Goal: Task Accomplishment & Management: Complete application form

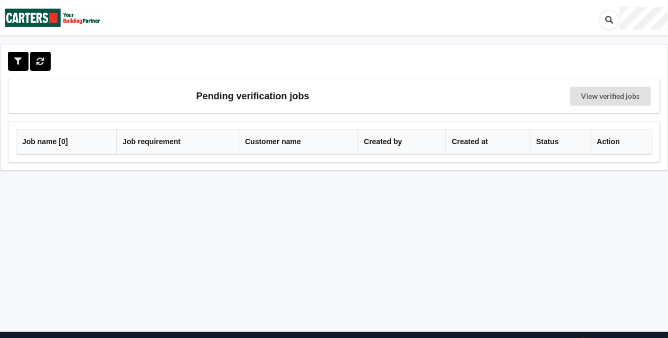
click at [662, 2] on div at bounding box center [334, 18] width 668 height 36
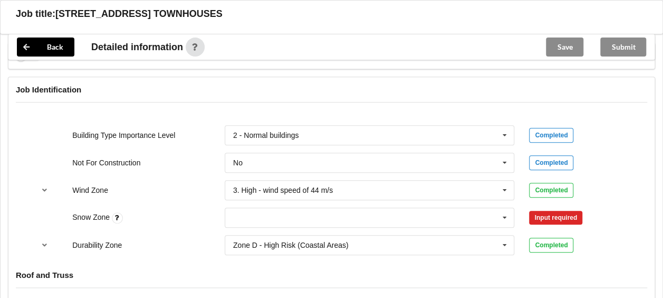
scroll to position [427, 0]
click at [421, 218] on input "text" at bounding box center [370, 216] width 289 height 19
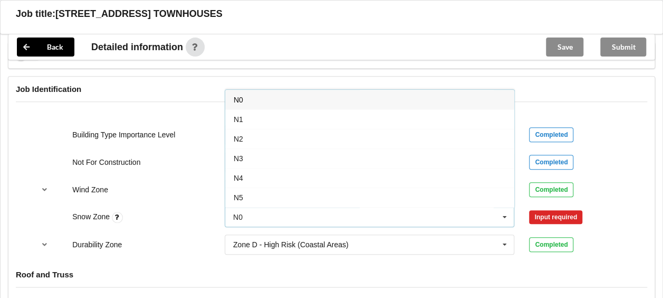
click at [293, 99] on div "N0" at bounding box center [369, 100] width 289 height 20
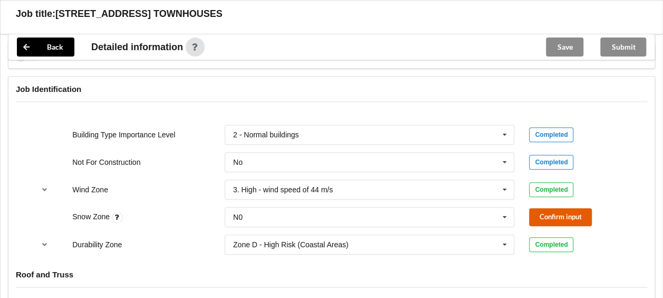
click at [570, 217] on button "Confirm input" at bounding box center [560, 216] width 63 height 17
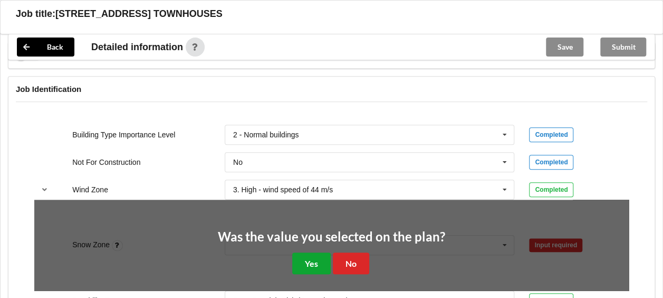
click at [309, 258] on button "Yes" at bounding box center [311, 263] width 39 height 22
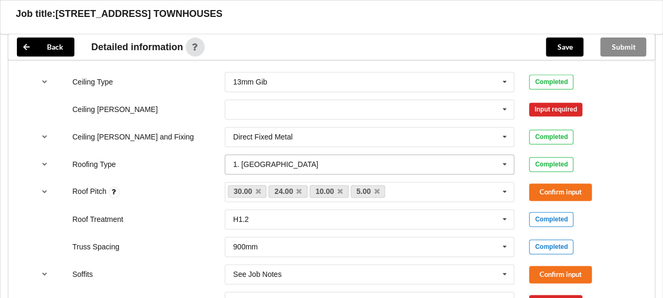
scroll to position [668, 0]
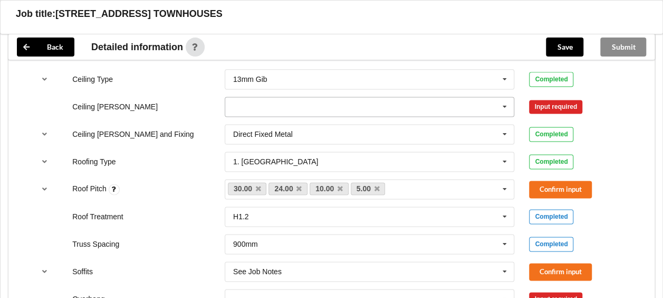
click at [508, 103] on icon at bounding box center [505, 107] width 16 height 20
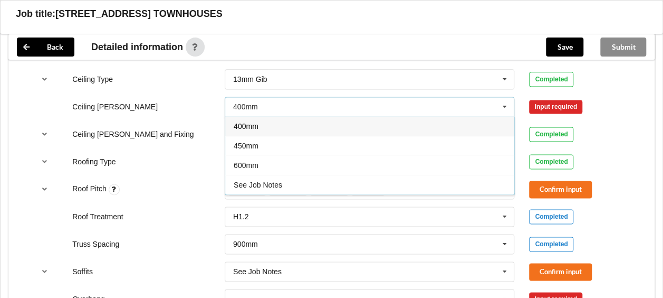
click at [318, 125] on div "400mm" at bounding box center [369, 126] width 289 height 20
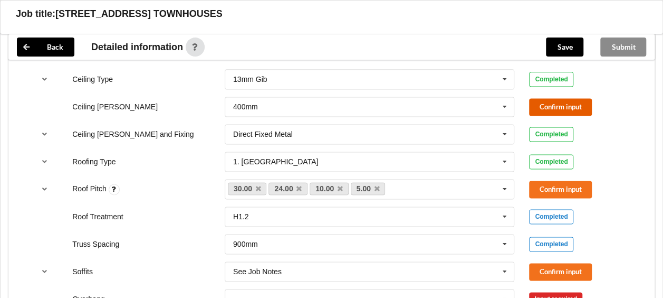
click at [545, 107] on button "Confirm input" at bounding box center [560, 106] width 63 height 17
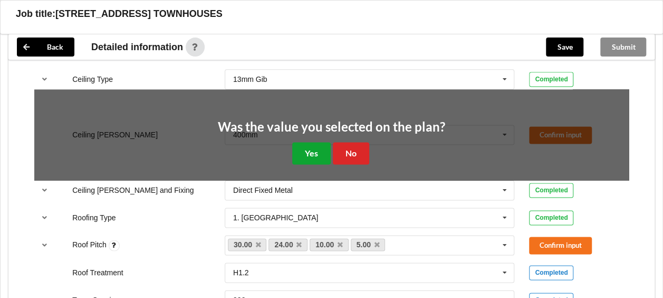
click at [309, 153] on button "Yes" at bounding box center [311, 153] width 39 height 22
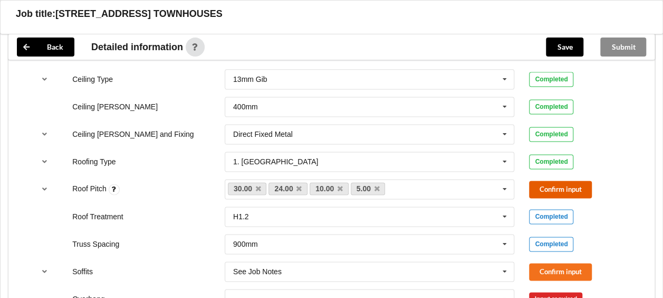
click at [543, 183] on button "Confirm input" at bounding box center [560, 188] width 63 height 17
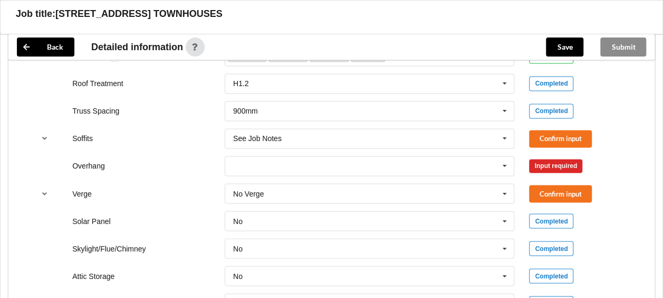
scroll to position [801, 0]
click at [563, 137] on button "Confirm input" at bounding box center [560, 137] width 63 height 17
click at [497, 165] on icon at bounding box center [505, 166] width 16 height 20
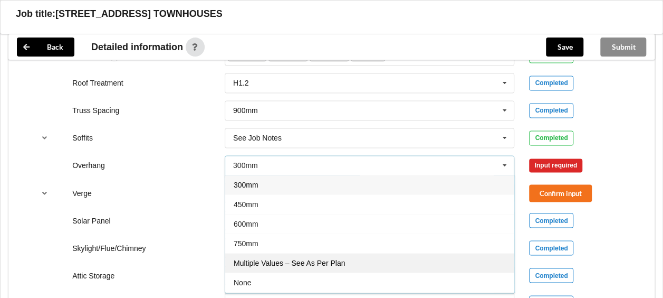
click at [320, 259] on span "Multiple Values – See As Per Plan" at bounding box center [289, 263] width 111 height 8
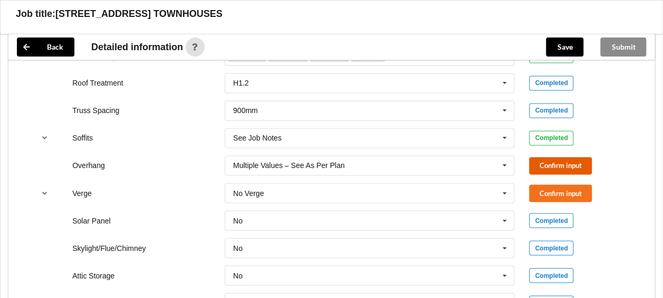
click at [560, 161] on button "Confirm input" at bounding box center [560, 165] width 63 height 17
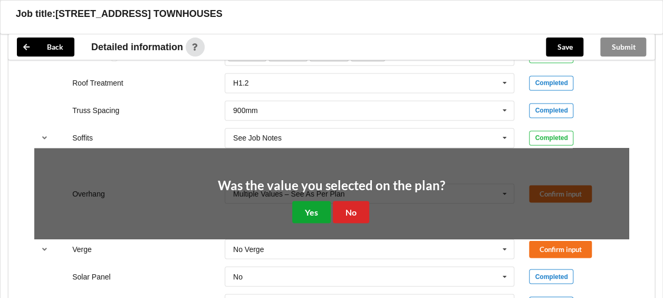
click at [317, 204] on button "Yes" at bounding box center [311, 212] width 39 height 22
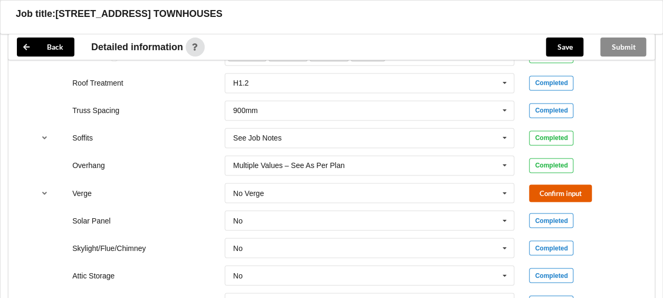
click at [569, 198] on button "Confirm input" at bounding box center [560, 192] width 63 height 17
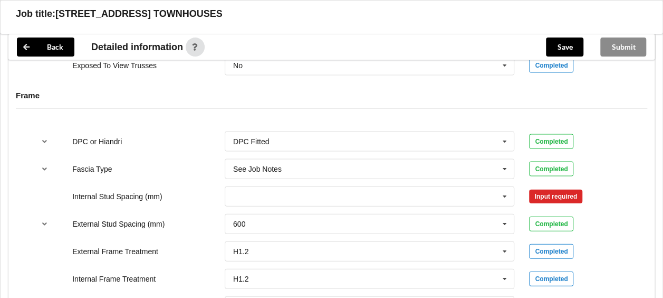
scroll to position [1070, 0]
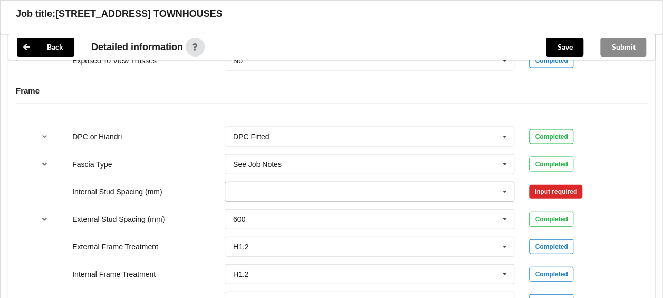
click at [510, 196] on icon at bounding box center [505, 192] width 16 height 20
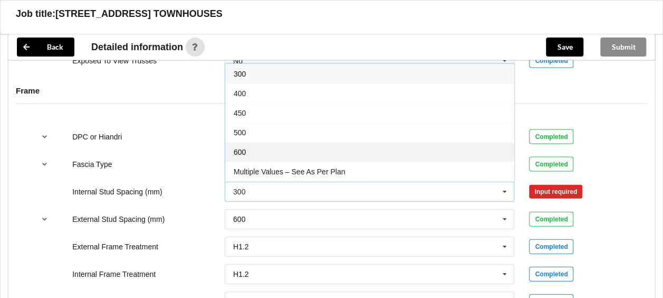
click at [248, 146] on div "600" at bounding box center [369, 152] width 289 height 20
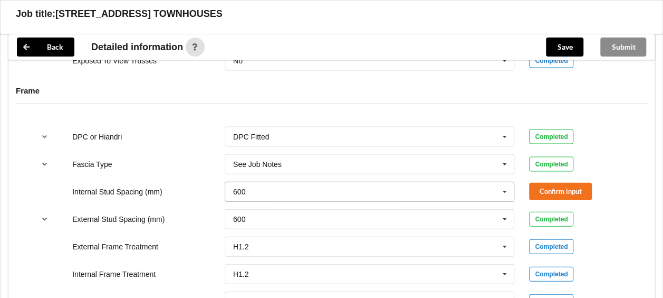
click at [503, 185] on icon at bounding box center [505, 192] width 16 height 20
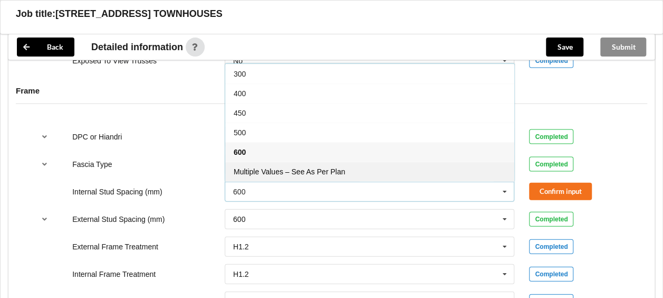
click at [339, 167] on span "Multiple Values – See As Per Plan" at bounding box center [289, 171] width 111 height 8
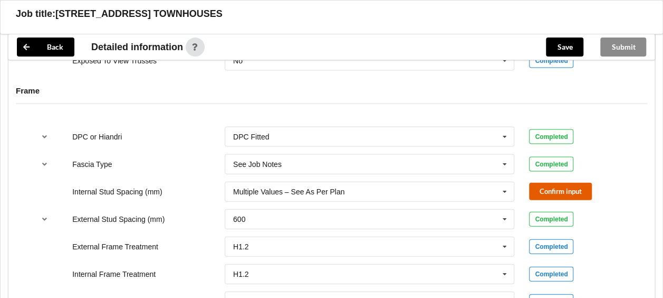
click at [541, 189] on button "Confirm input" at bounding box center [560, 191] width 63 height 17
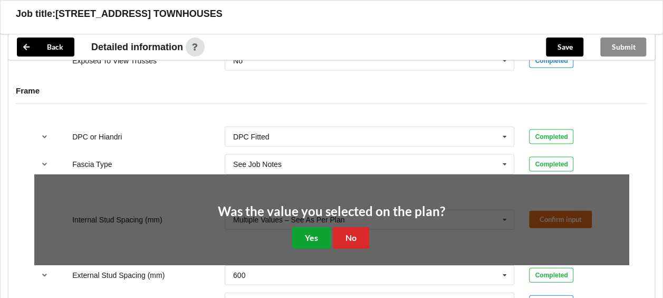
click at [303, 234] on button "Yes" at bounding box center [311, 238] width 39 height 22
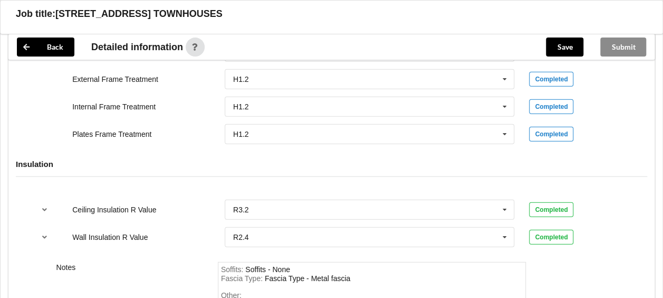
scroll to position [1380, 0]
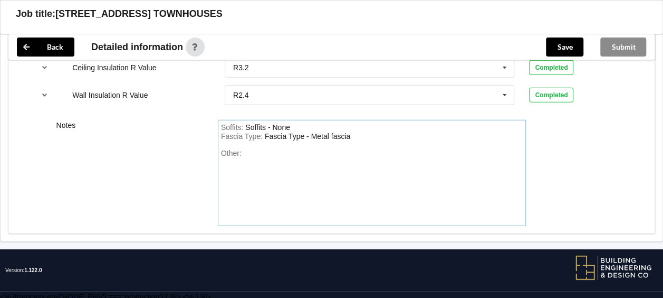
click at [247, 123] on div "Soffits - None" at bounding box center [267, 127] width 45 height 8
click at [244, 149] on div "Other:" at bounding box center [372, 186] width 302 height 74
click at [566, 46] on button "Save" at bounding box center [564, 46] width 37 height 19
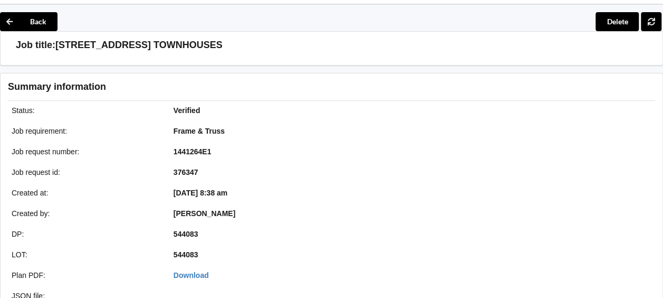
scroll to position [3, 0]
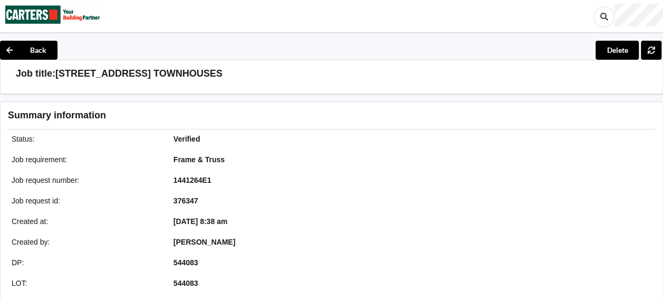
drag, startPoint x: 551, startPoint y: 133, endPoint x: 593, endPoint y: 139, distance: 42.7
click at [593, 139] on div at bounding box center [497, 249] width 331 height 238
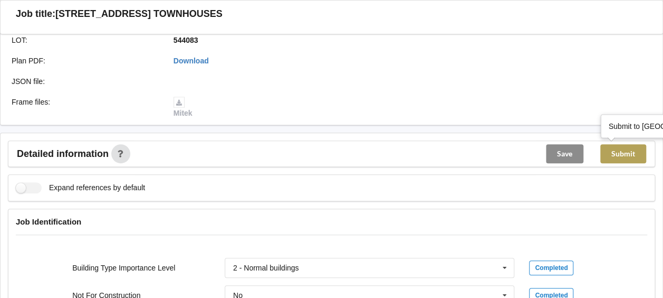
click at [611, 156] on button "Submit" at bounding box center [624, 153] width 46 height 19
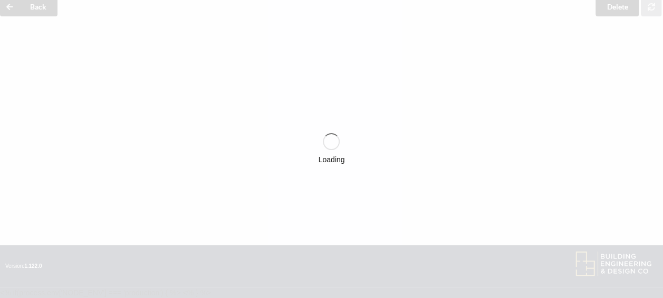
scroll to position [246, 0]
